Goal: Task Accomplishment & Management: Manage account settings

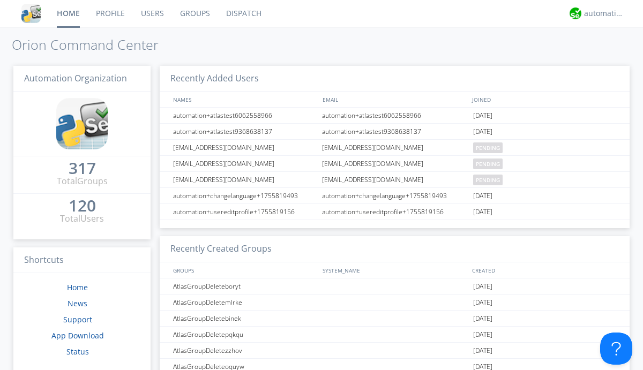
click at [152, 13] on link "Users" at bounding box center [152, 13] width 39 height 27
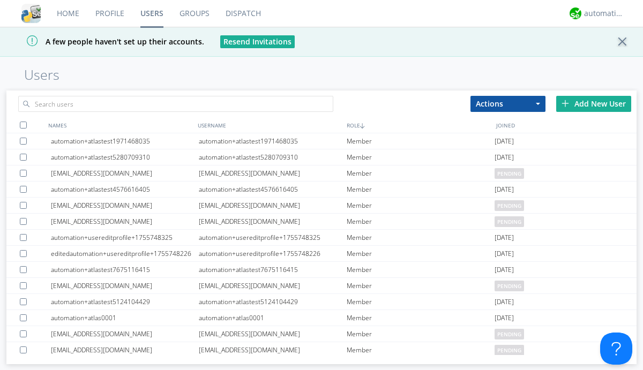
click at [593, 103] on div "Add New User" at bounding box center [593, 104] width 75 height 16
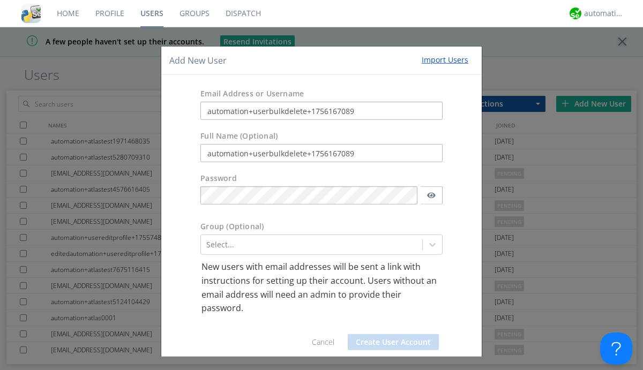
type input "automation+userbulkdelete+1756167089"
click at [389, 342] on button "Create User Account" at bounding box center [393, 342] width 91 height 16
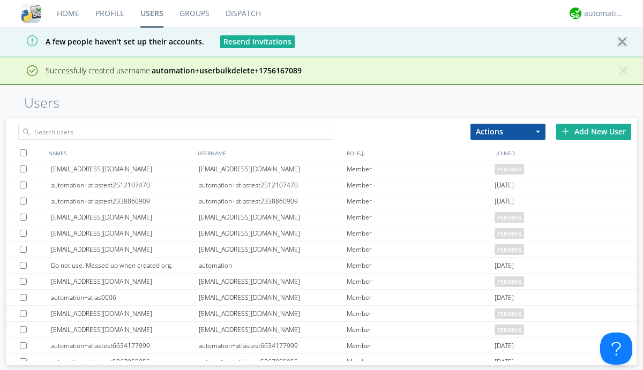
click at [593, 131] on div "Add New User" at bounding box center [593, 132] width 75 height 16
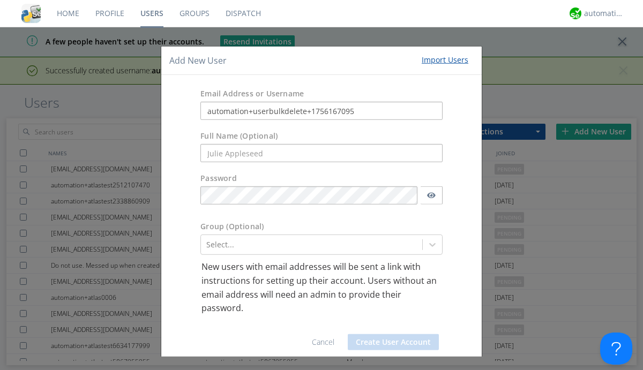
type input "automation+userbulkdelete+1756167095"
click at [389, 342] on button "Create User Account" at bounding box center [393, 342] width 91 height 16
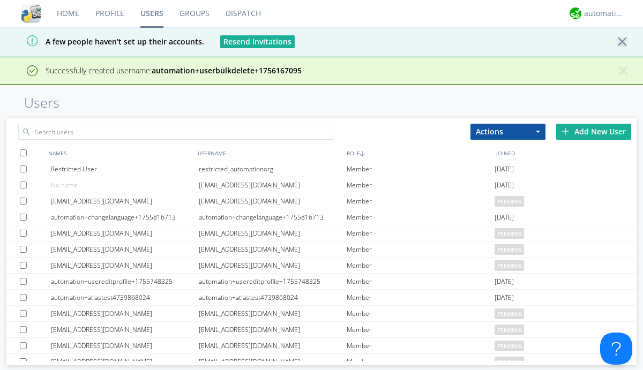
click at [593, 131] on div "Add New User" at bounding box center [593, 132] width 75 height 16
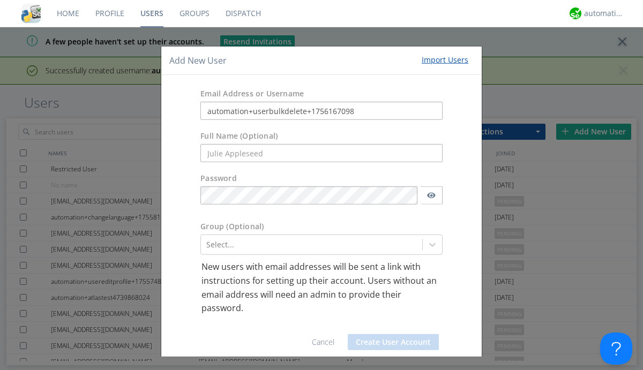
type input "automation+userbulkdelete+1756167098"
click at [389, 342] on button "Create User Account" at bounding box center [393, 342] width 91 height 16
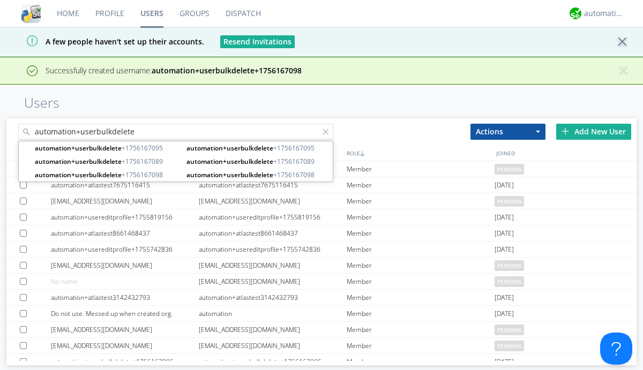
type input "automation+userbulkdelete"
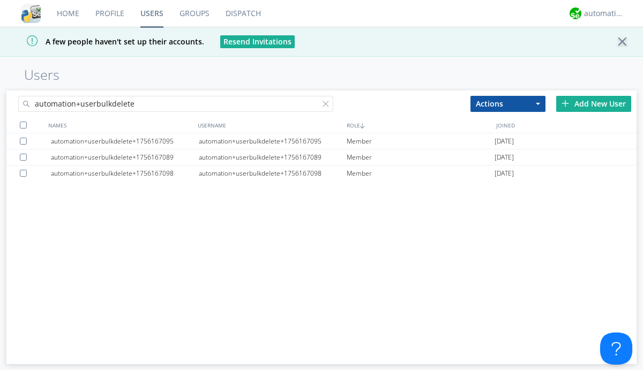
click at [23, 125] on div at bounding box center [23, 125] width 7 height 7
click at [508, 103] on button "Actions" at bounding box center [507, 104] width 75 height 16
click at [508, 135] on link "Delete User" at bounding box center [508, 136] width 74 height 14
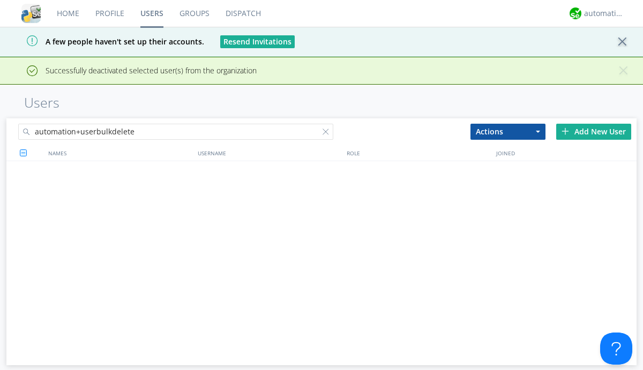
click at [328, 129] on div at bounding box center [327, 134] width 11 height 11
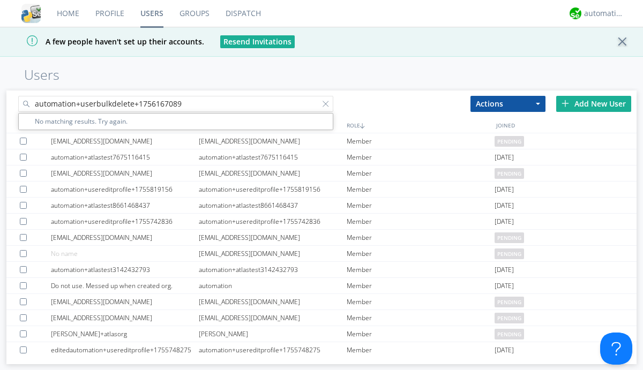
type input "automation+userbulkdelete+1756167089"
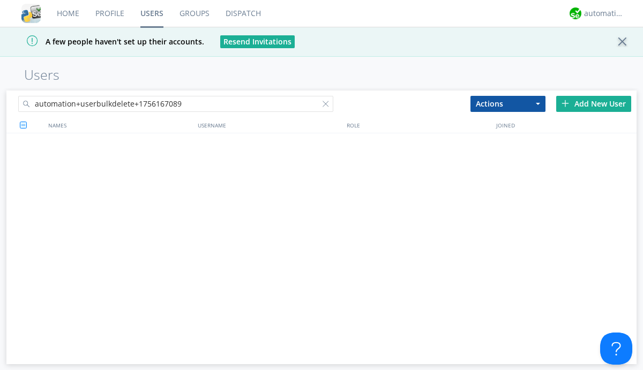
click at [328, 106] on div at bounding box center [327, 106] width 11 height 11
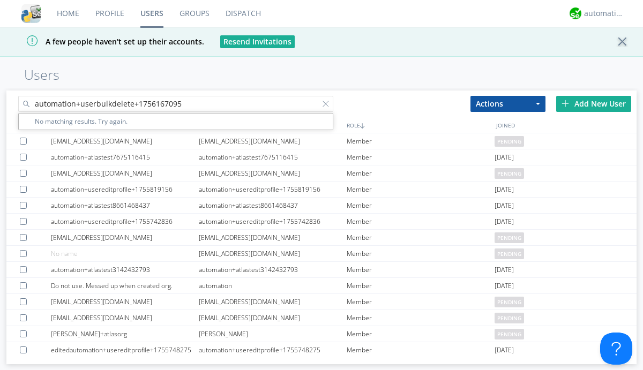
type input "automation+userbulkdelete+1756167095"
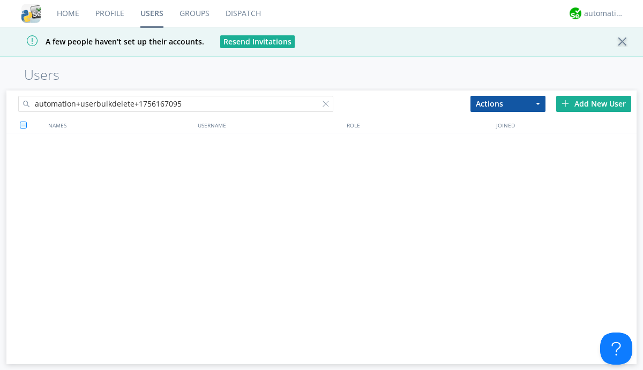
click at [328, 106] on div at bounding box center [327, 106] width 11 height 11
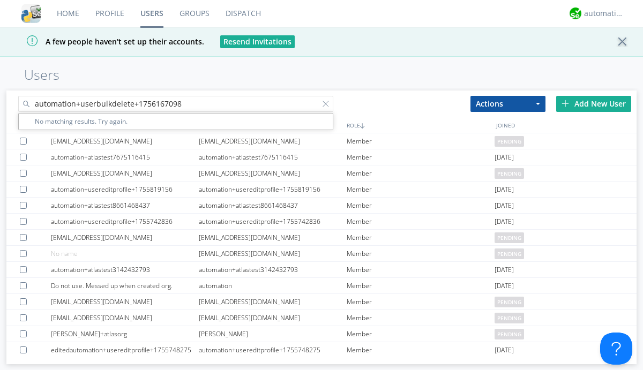
type input "automation+userbulkdelete+1756167098"
